Goal: Task Accomplishment & Management: Use online tool/utility

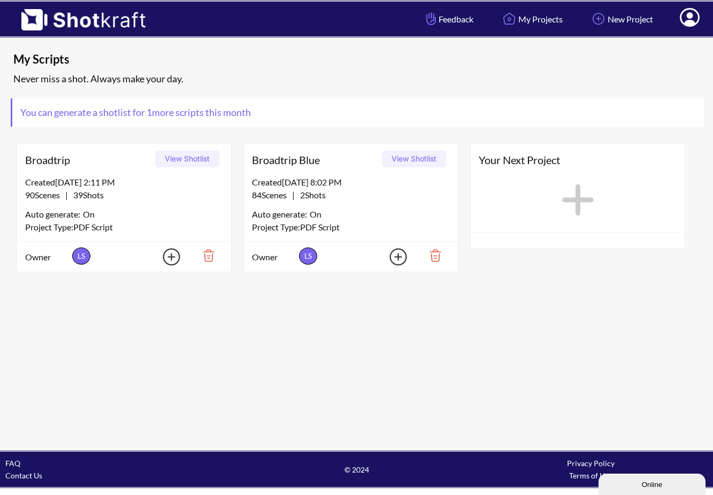
click at [162, 201] on div "90 Scenes | 39 Shots" at bounding box center [124, 195] width 198 height 13
click at [172, 259] on img at bounding box center [164, 257] width 37 height 24
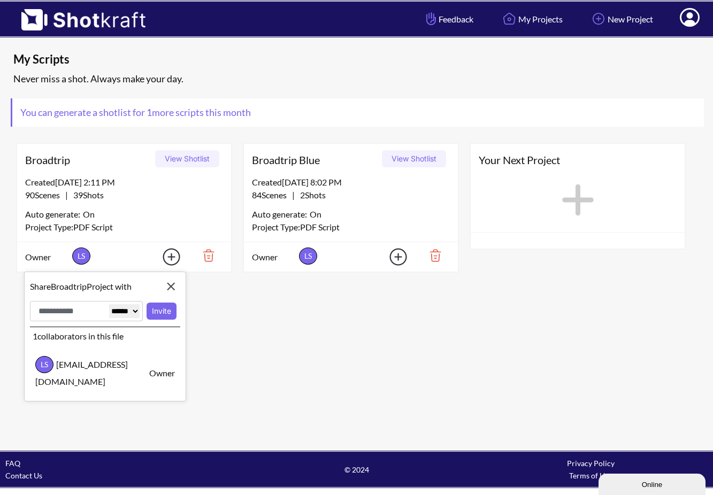
click at [172, 258] on img at bounding box center [164, 257] width 37 height 24
click at [236, 276] on div "Broadtrip View Shotlist Created 10/11/25 at 2:11 PM 90 Scenes | 39 Shots Auto g…" at bounding box center [124, 207] width 227 height 141
click at [418, 160] on button "View Shotlist" at bounding box center [414, 158] width 64 height 17
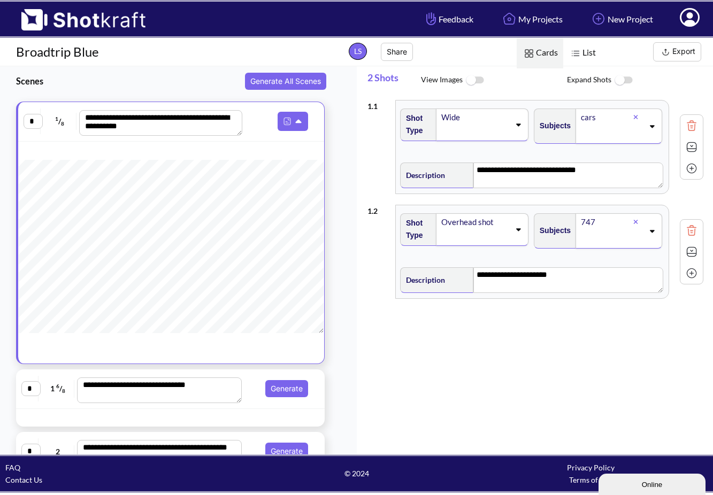
click at [685, 125] on img at bounding box center [691, 126] width 16 height 16
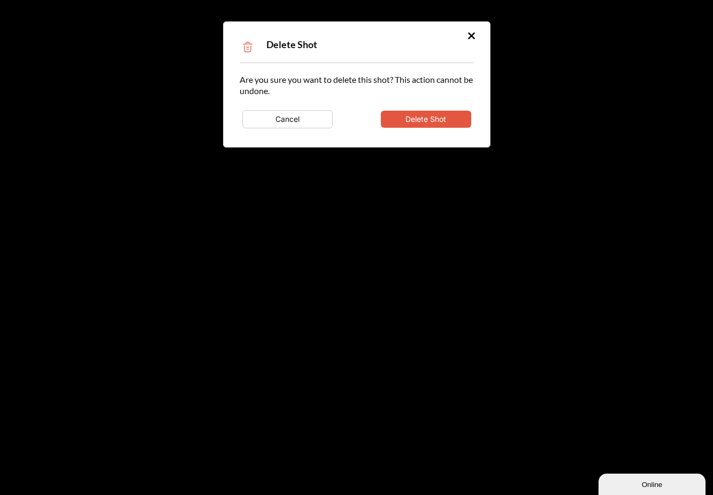
click at [448, 112] on button "Delete Shot" at bounding box center [426, 119] width 90 height 17
type textarea "**********"
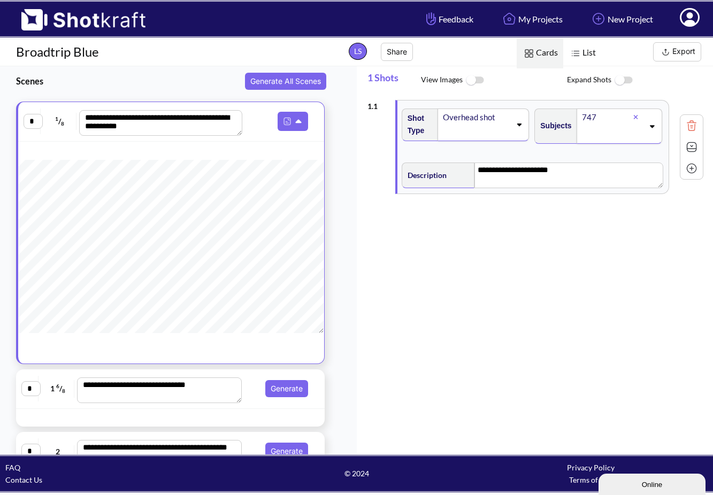
click at [516, 128] on icon at bounding box center [519, 124] width 14 height 7
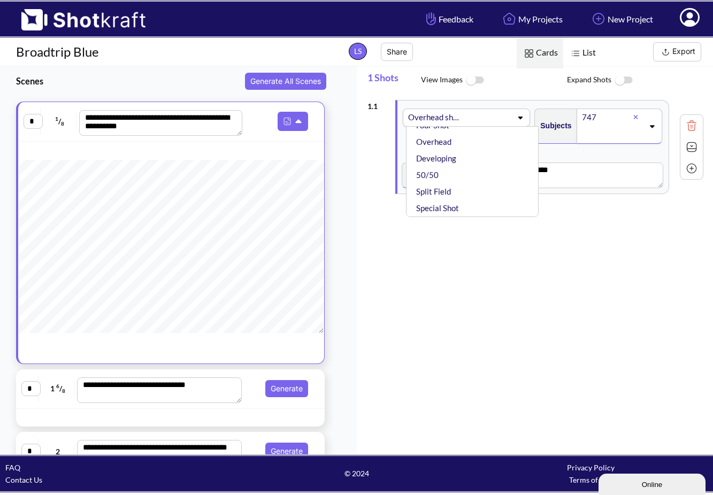
scroll to position [252, 0]
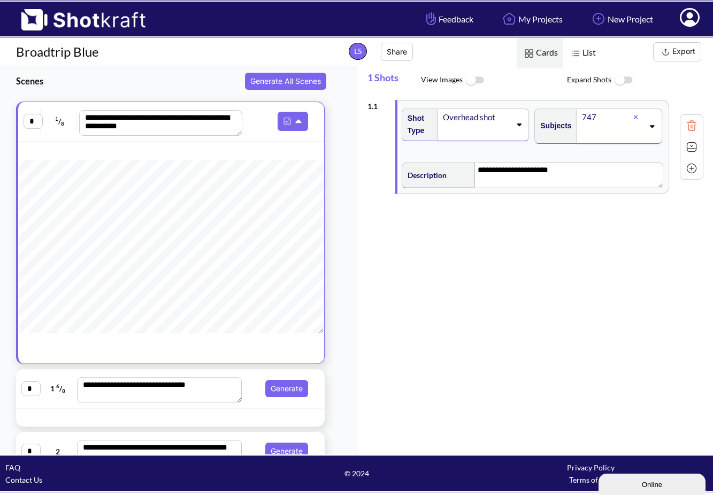
click at [553, 257] on div "**********" at bounding box center [540, 274] width 346 height 358
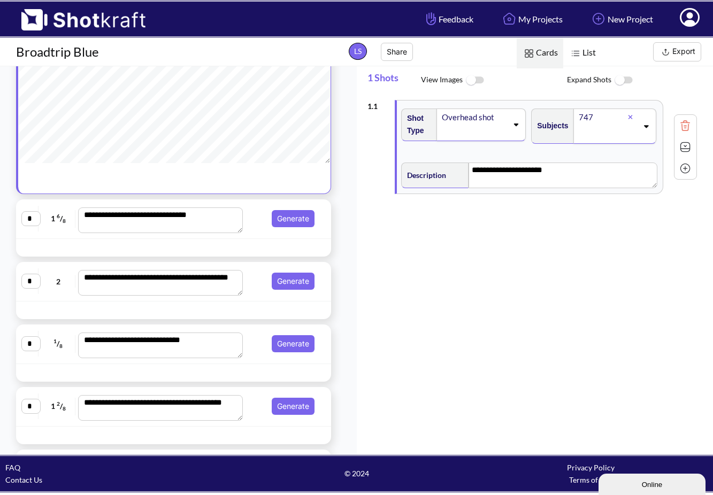
scroll to position [172, 0]
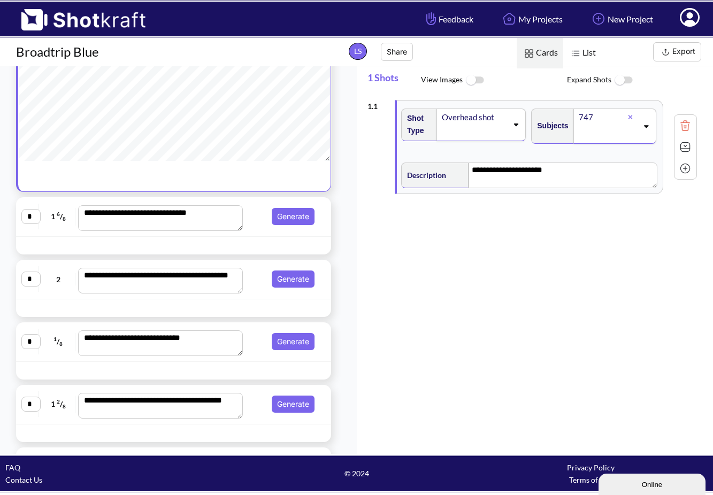
click at [250, 235] on div "**********" at bounding box center [173, 217] width 315 height 40
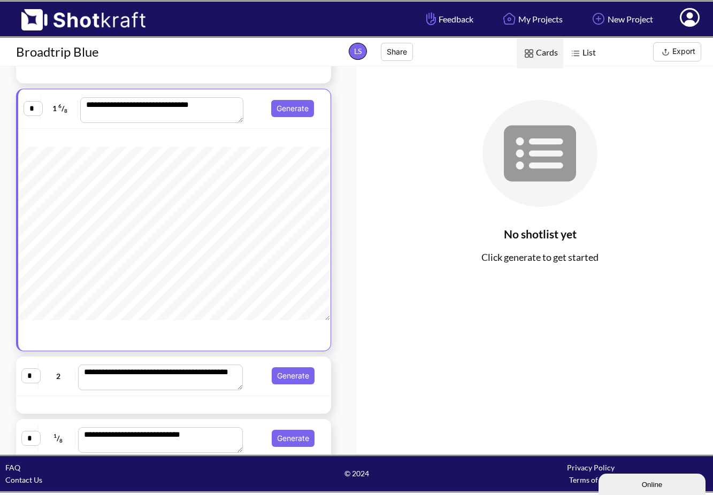
scroll to position [66, 0]
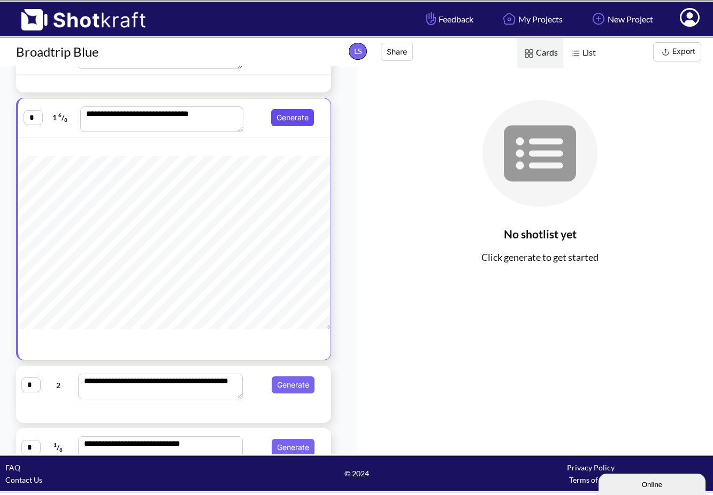
click at [289, 119] on button "Generate" at bounding box center [292, 117] width 43 height 17
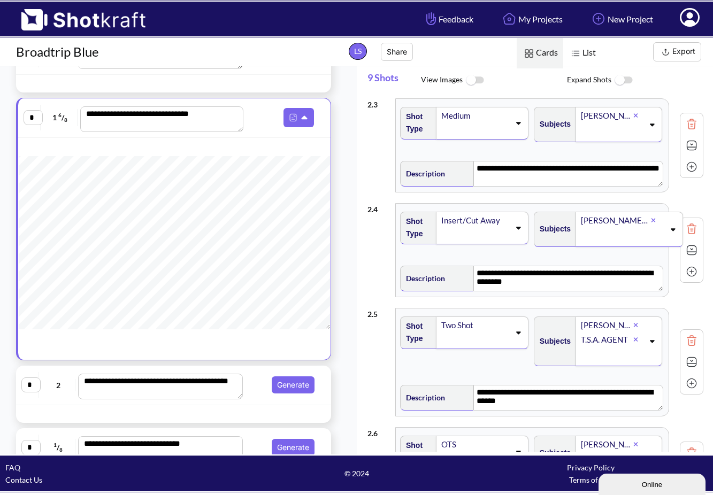
scroll to position [329, 0]
